Goal: Use online tool/utility: Utilize a website feature to perform a specific function

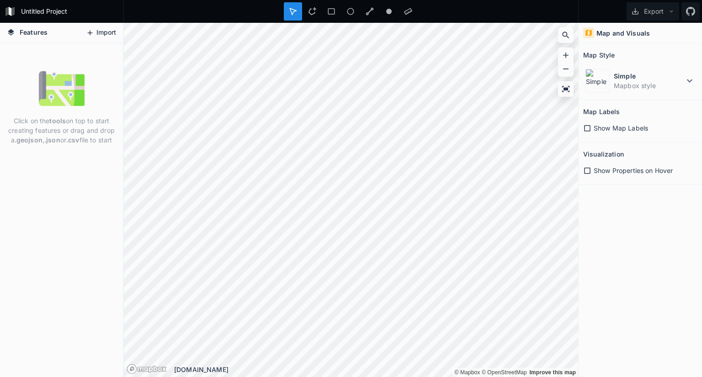
click at [105, 31] on button "Import" at bounding box center [100, 33] width 39 height 15
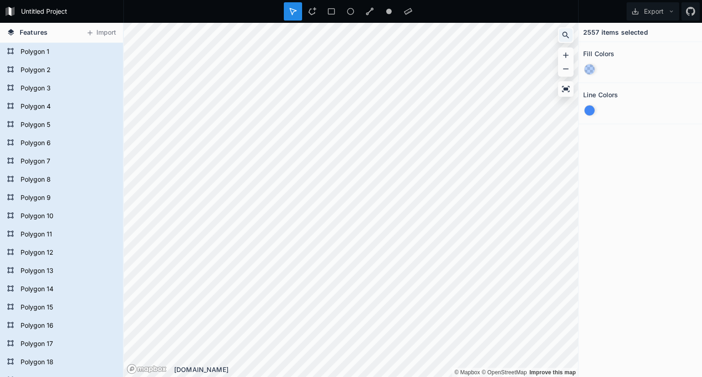
click at [566, 37] on icon at bounding box center [565, 35] width 7 height 7
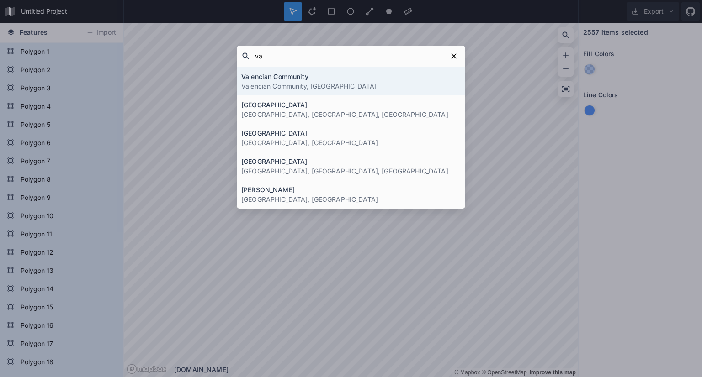
type input "v"
click at [455, 56] on icon at bounding box center [453, 56] width 9 height 9
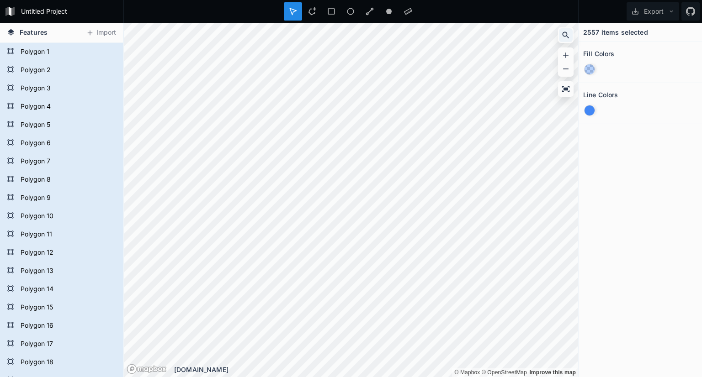
click at [566, 34] on icon at bounding box center [565, 35] width 7 height 7
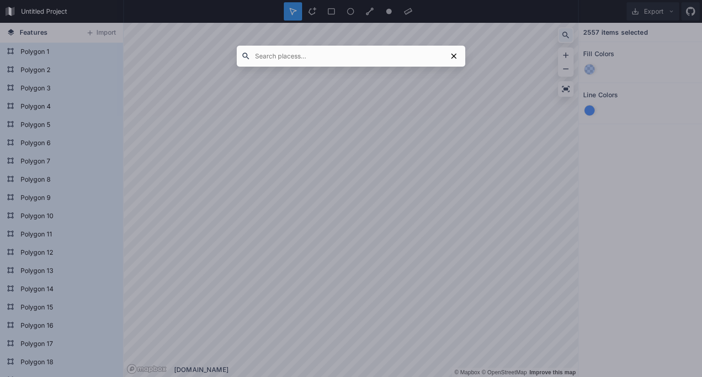
paste input "PT. UNGGUL DINAMIKA UTAMA"
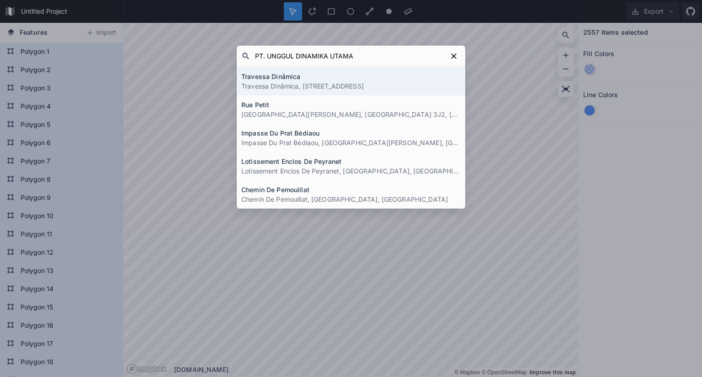
drag, startPoint x: 269, startPoint y: 55, endPoint x: 389, endPoint y: 57, distance: 119.2
click at [389, 57] on input "PT. UNGGUL DINAMIKA UTAMA" at bounding box center [348, 56] width 196 height 16
click at [356, 52] on input "PT. UNGGUL DINAMIKA UTAMA" at bounding box center [348, 56] width 196 height 16
drag, startPoint x: 268, startPoint y: 53, endPoint x: 247, endPoint y: 56, distance: 20.7
click at [247, 56] on form "PT. UNGGUL DINAMIKA UTAMA" at bounding box center [351, 56] width 228 height 21
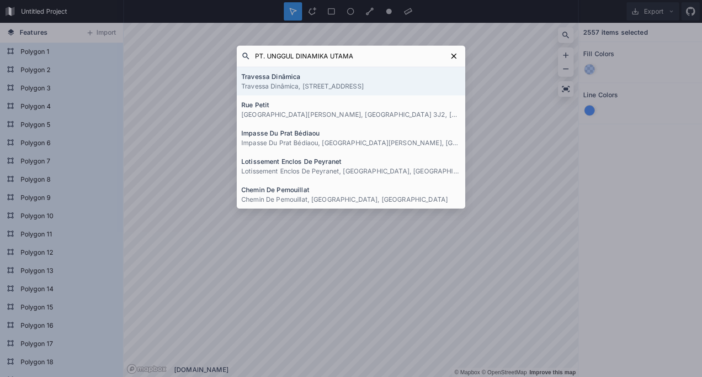
type input "UNGGUL DINAMIKA UTAMA"
click button "submit" at bounding box center [0, 0] width 0 height 0
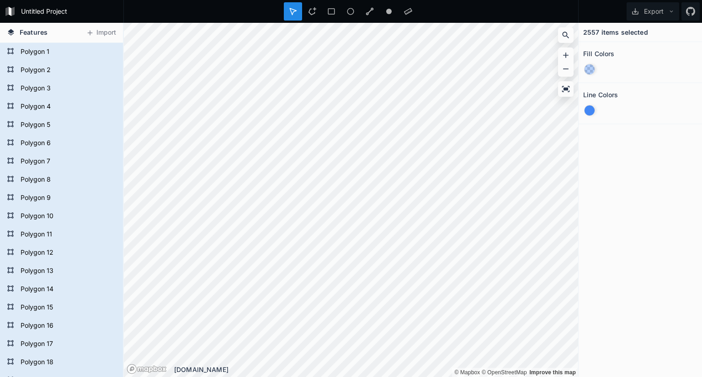
click at [657, 128] on div "2557 items selected Fill Colors Line Colors" at bounding box center [639, 200] width 123 height 354
